Goal: Entertainment & Leisure: Consume media (video, audio)

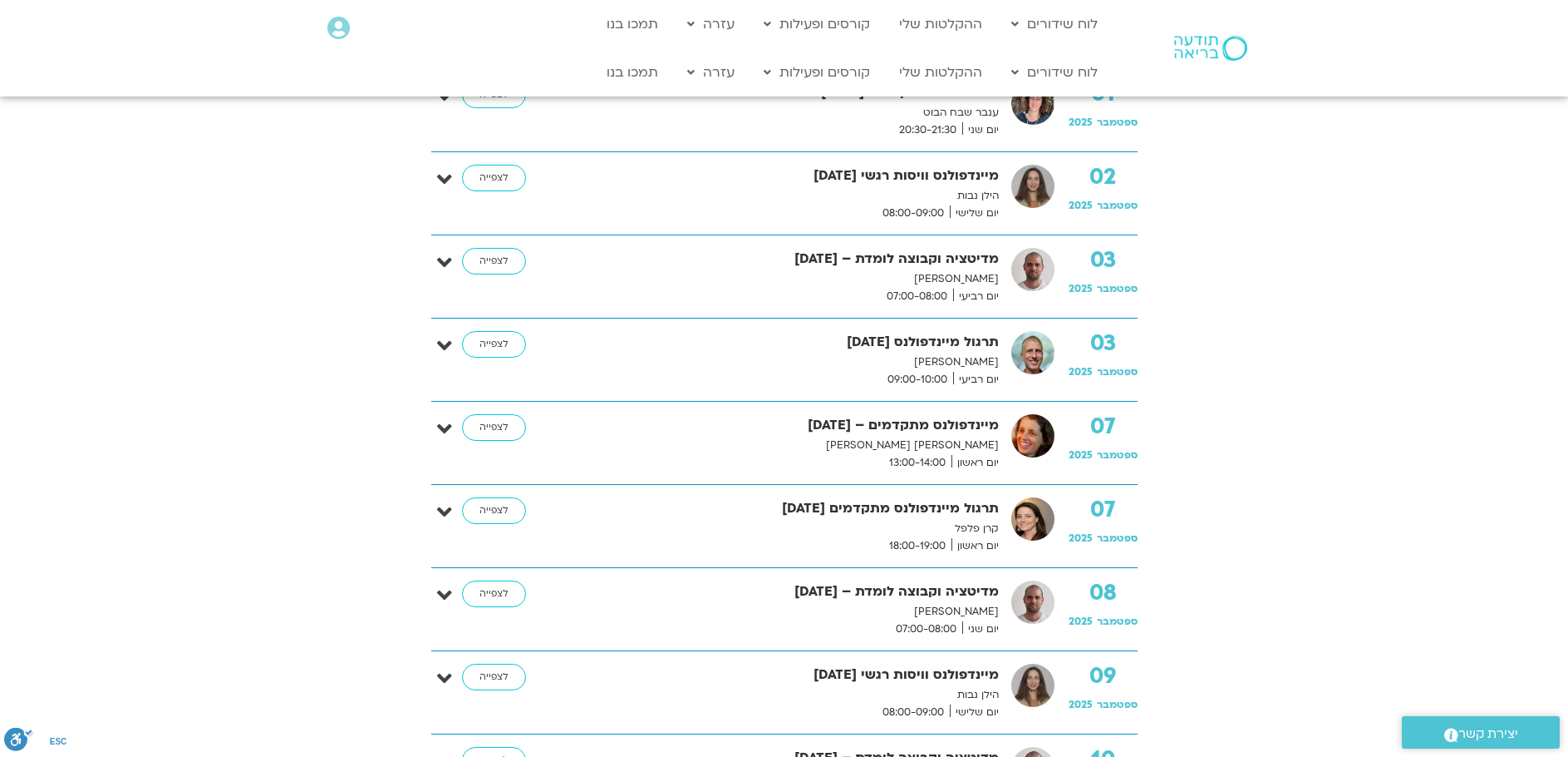
scroll to position [582, 0]
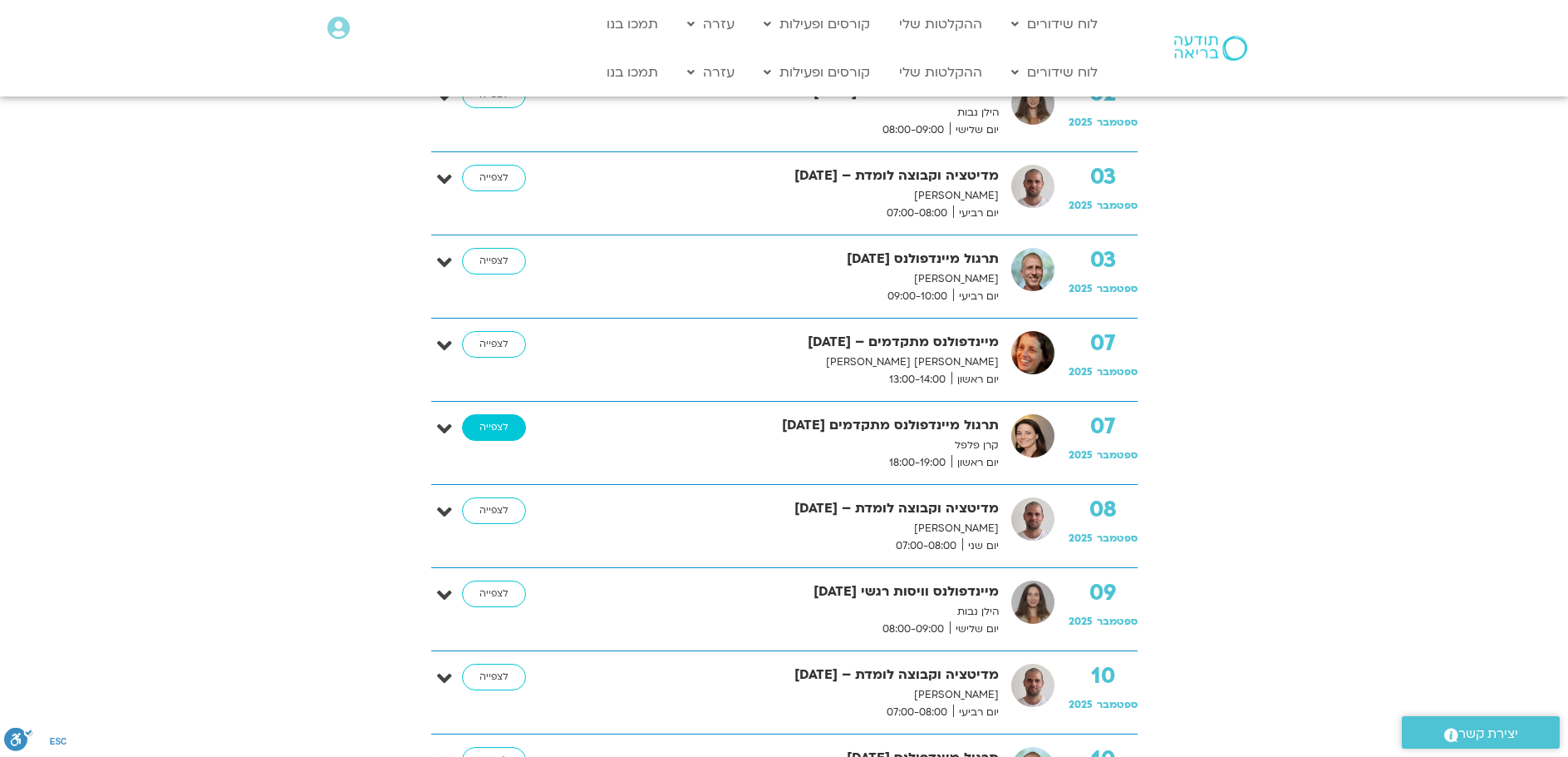
click at [500, 420] on link "לצפייה" at bounding box center [494, 427] width 64 height 26
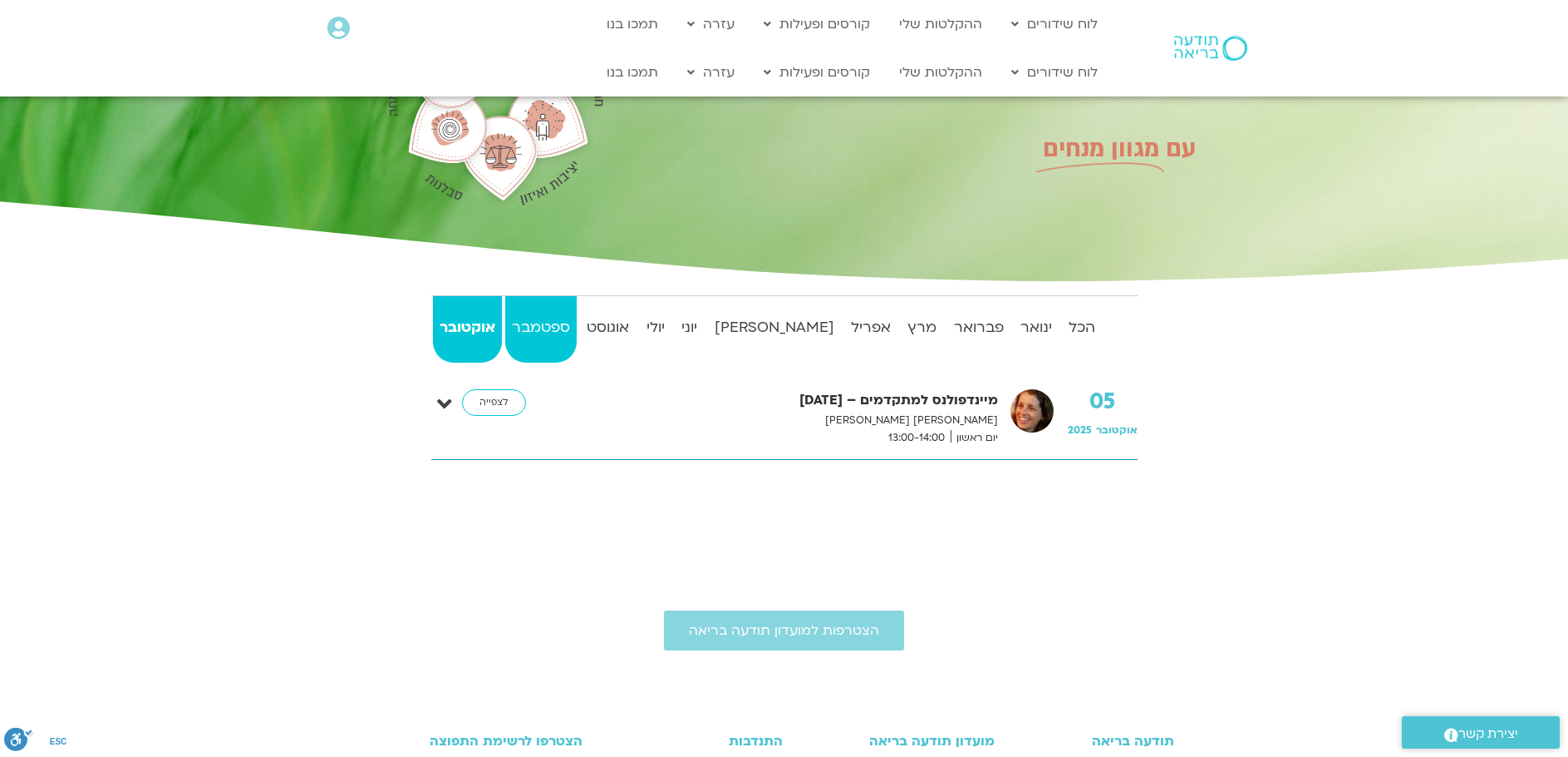
click at [565, 324] on strong "ספטמבר" at bounding box center [541, 327] width 71 height 25
